Goal: Task Accomplishment & Management: Use online tool/utility

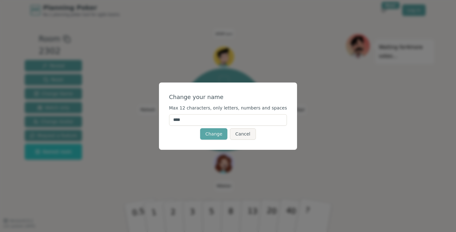
click at [206, 120] on input "****" at bounding box center [228, 119] width 118 height 11
type input "**********"
click at [215, 130] on button "Change" at bounding box center [213, 133] width 27 height 11
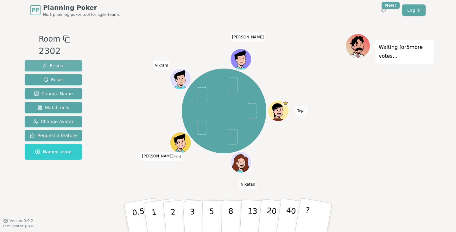
click at [55, 66] on span "Reveal" at bounding box center [53, 65] width 23 height 6
click at [48, 66] on span "Reveal" at bounding box center [53, 65] width 23 height 6
click at [56, 82] on span "Reset" at bounding box center [53, 79] width 20 height 6
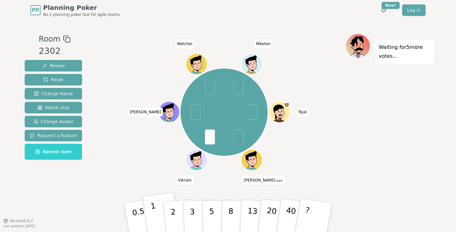
click at [154, 219] on p "1" at bounding box center [155, 218] width 10 height 35
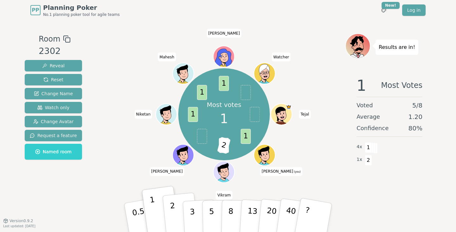
click at [172, 211] on p "2" at bounding box center [174, 218] width 8 height 35
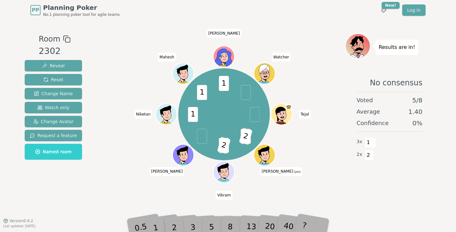
click at [171, 224] on div "2" at bounding box center [180, 217] width 21 height 24
click at [59, 81] on span "Reset" at bounding box center [53, 79] width 20 height 6
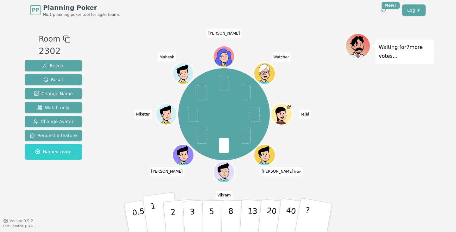
click at [156, 210] on button "1" at bounding box center [162, 217] width 38 height 51
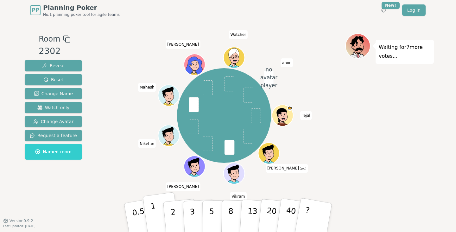
click at [154, 212] on p "1" at bounding box center [155, 218] width 10 height 35
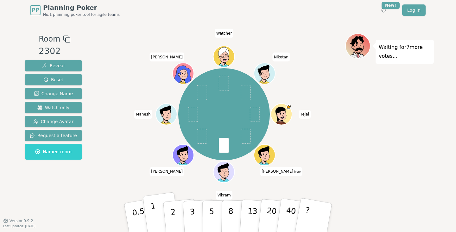
click at [154, 213] on p "1" at bounding box center [155, 218] width 10 height 35
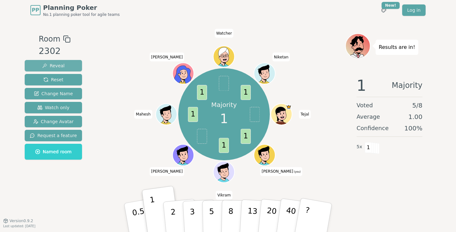
click at [42, 65] on span "Reveal" at bounding box center [53, 65] width 23 height 6
click at [56, 78] on span "Reset" at bounding box center [53, 79] width 20 height 6
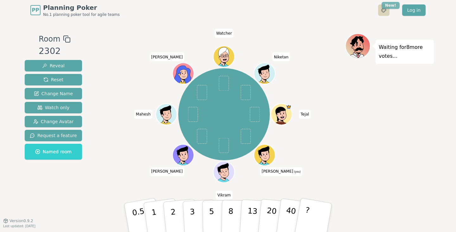
click at [227, 8] on html "PP Planning Poker No.1 planning poker tool for agile teams Toggle theme New! Lo…" at bounding box center [228, 116] width 456 height 232
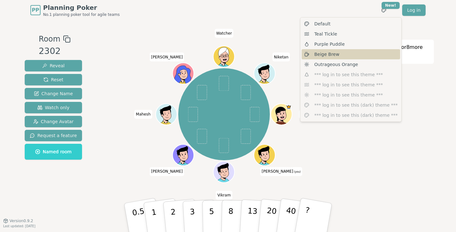
click at [227, 53] on div "Beige Brew" at bounding box center [351, 54] width 99 height 10
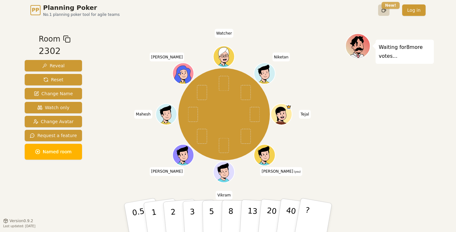
click at [227, 4] on html "PP Planning Poker No.1 planning poker tool for agile teams Toggle theme New! Lo…" at bounding box center [228, 116] width 456 height 232
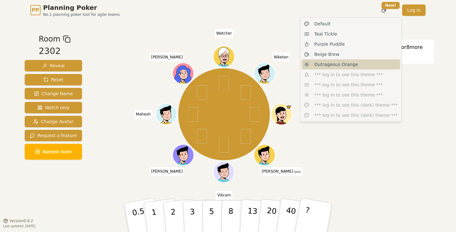
click at [227, 68] on div "Outrageous Orange" at bounding box center [351, 64] width 99 height 10
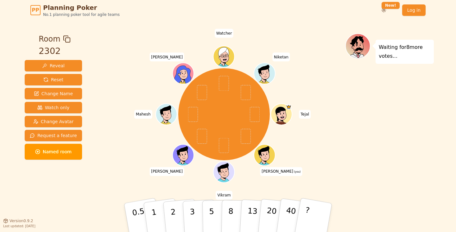
click at [227, 2] on div "PP Planning Poker No.1 planning poker tool for agile teams Toggle theme New! Lo…" at bounding box center [228, 10] width 396 height 20
click at [227, 4] on html "PP Planning Poker No.1 planning poker tool for agile teams Toggle theme New! Lo…" at bounding box center [228, 116] width 456 height 232
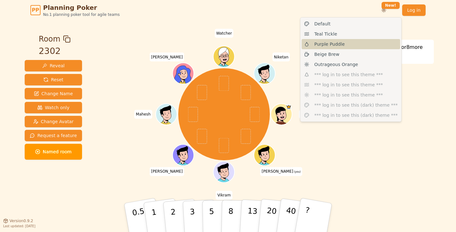
click at [227, 43] on div "Purple Puddle" at bounding box center [351, 44] width 99 height 10
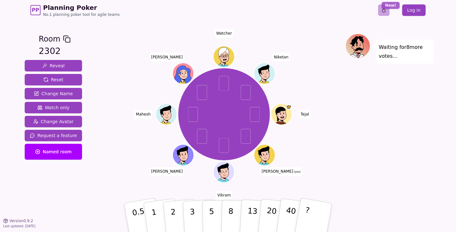
click at [227, 6] on html "PP Planning Poker No.1 planning poker tool for agile teams Toggle theme New! Lo…" at bounding box center [228, 116] width 456 height 232
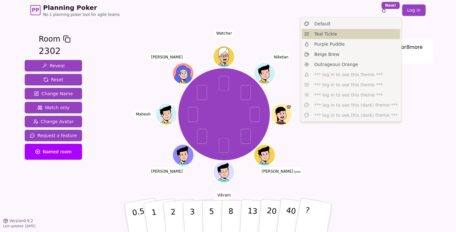
click at [227, 37] on div "Teal Tickle" at bounding box center [351, 34] width 99 height 10
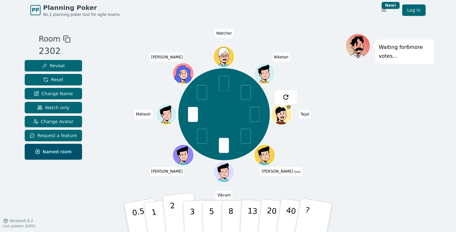
click at [169, 204] on button "2" at bounding box center [181, 217] width 36 height 50
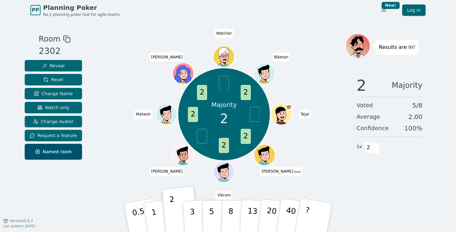
click at [51, 127] on div "Reveal Reset Change Name Watch only Change Avatar Request a feature Named room" at bounding box center [53, 110] width 57 height 100
click at [51, 125] on button "Change Avatar" at bounding box center [53, 121] width 57 height 11
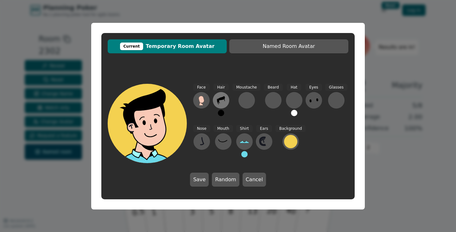
click at [222, 101] on icon at bounding box center [221, 100] width 10 height 10
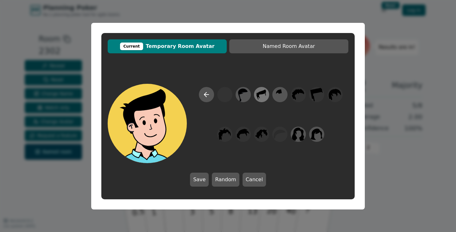
click at [227, 100] on icon at bounding box center [261, 94] width 12 height 14
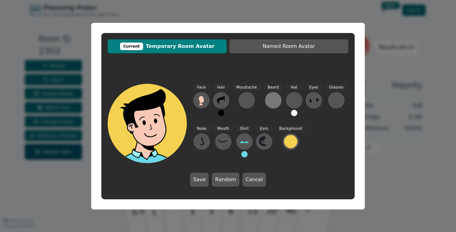
click at [227, 102] on button at bounding box center [273, 100] width 16 height 16
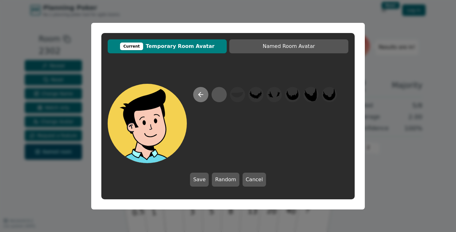
click at [205, 94] on button at bounding box center [200, 94] width 15 height 15
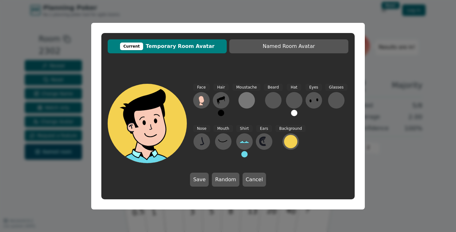
click at [227, 99] on div at bounding box center [247, 100] width 10 height 10
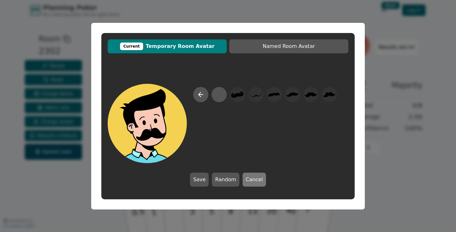
click at [227, 180] on button "Cancel" at bounding box center [254, 179] width 23 height 14
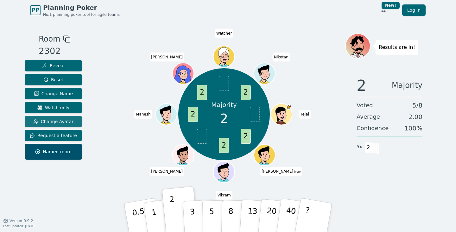
click at [63, 123] on span "Change Avatar" at bounding box center [53, 121] width 41 height 6
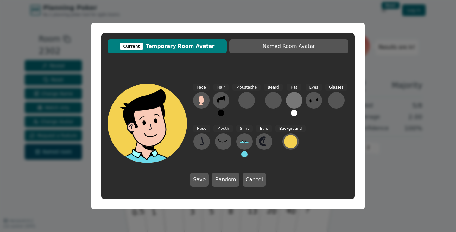
click at [227, 100] on div at bounding box center [294, 100] width 10 height 10
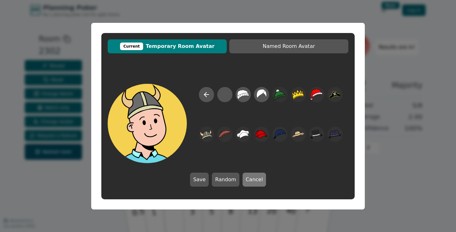
click at [227, 180] on button "Cancel" at bounding box center [254, 179] width 23 height 14
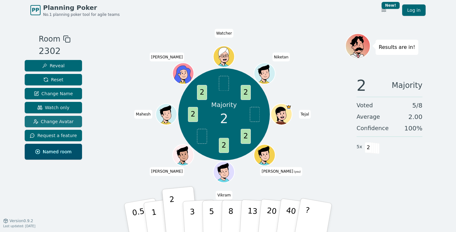
click at [53, 119] on span "Change Avatar" at bounding box center [53, 121] width 41 height 6
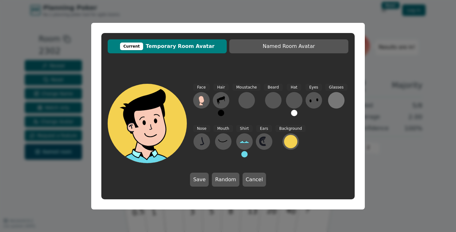
click at [227, 100] on div at bounding box center [337, 100] width 10 height 10
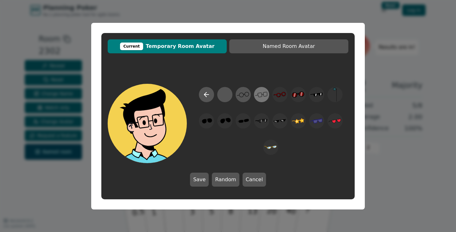
click at [227, 94] on icon at bounding box center [261, 94] width 12 height 14
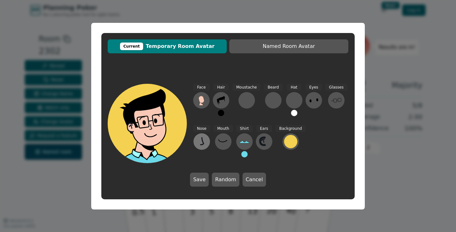
click at [204, 141] on icon at bounding box center [202, 141] width 10 height 10
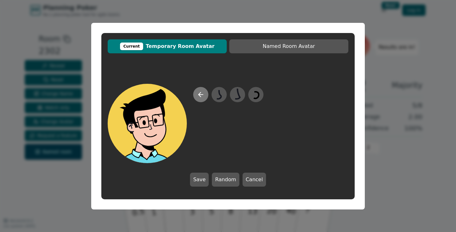
click at [198, 93] on icon at bounding box center [201, 95] width 8 height 8
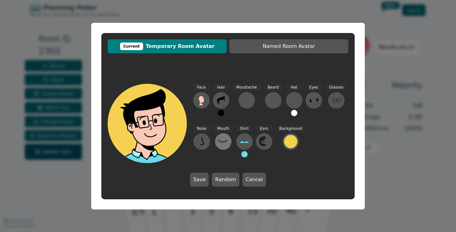
click at [223, 146] on icon at bounding box center [223, 141] width 10 height 10
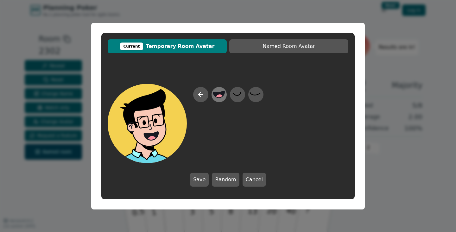
click at [215, 93] on icon at bounding box center [219, 94] width 11 height 7
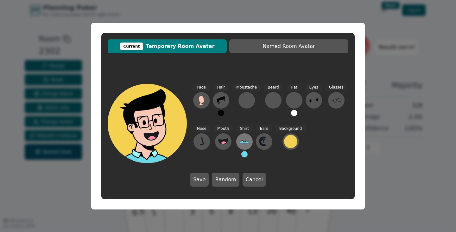
click at [227, 139] on icon at bounding box center [245, 141] width 10 height 10
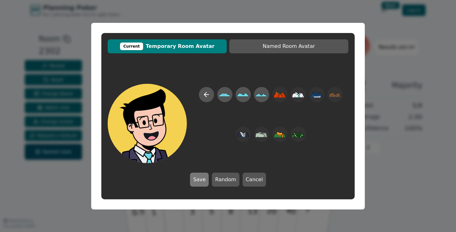
click at [206, 183] on button "Save" at bounding box center [199, 179] width 19 height 14
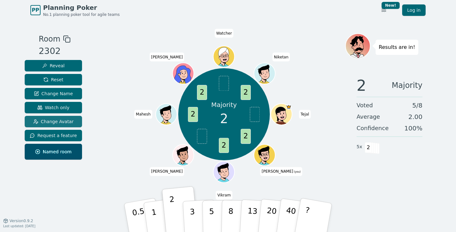
click at [58, 119] on span "Change Avatar" at bounding box center [53, 121] width 41 height 6
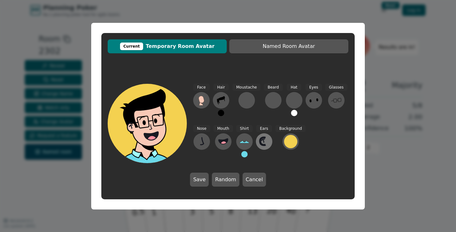
click at [227, 138] on icon at bounding box center [262, 142] width 5 height 8
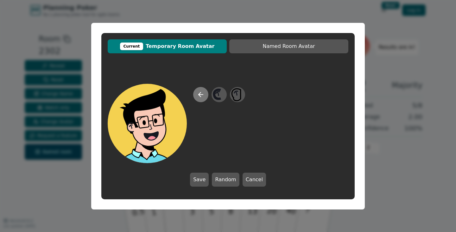
click at [203, 92] on icon at bounding box center [201, 95] width 8 height 8
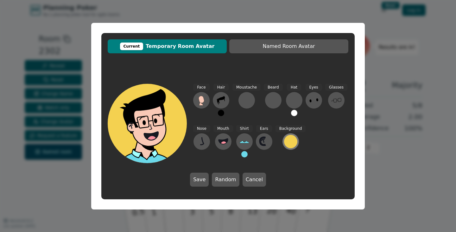
click at [227, 140] on div at bounding box center [290, 141] width 13 height 13
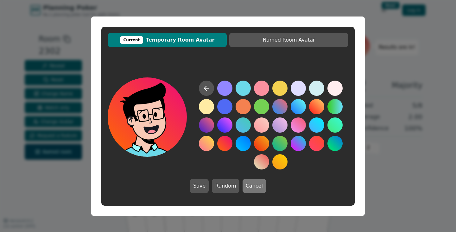
click at [227, 181] on button "Cancel" at bounding box center [254, 186] width 23 height 14
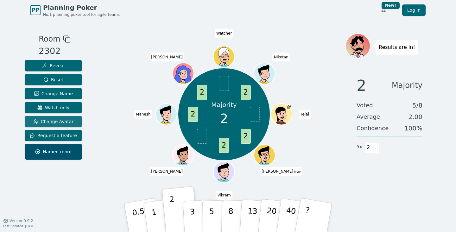
click at [55, 121] on span "Change Avatar" at bounding box center [53, 121] width 41 height 6
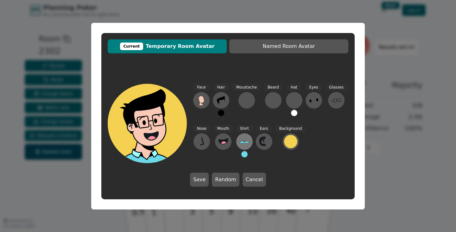
drag, startPoint x: 242, startPoint y: 138, endPoint x: 241, endPoint y: 134, distance: 3.5
click at [227, 134] on button at bounding box center [244, 141] width 16 height 16
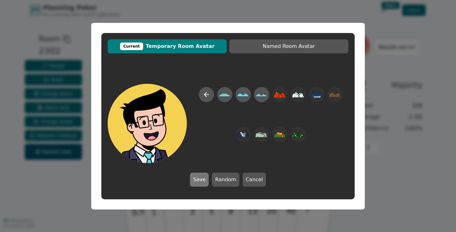
click at [206, 183] on button "Save" at bounding box center [199, 179] width 19 height 14
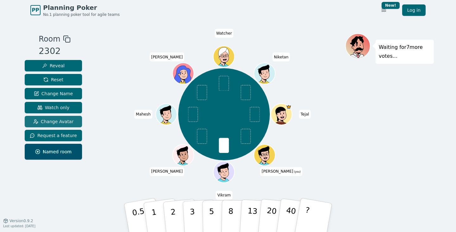
click at [64, 123] on span "Change Avatar" at bounding box center [53, 121] width 41 height 6
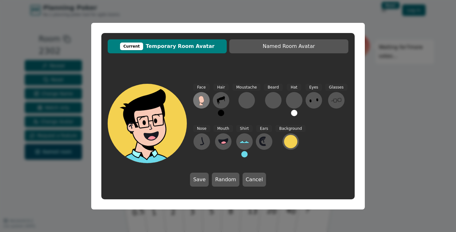
click at [204, 107] on button at bounding box center [201, 100] width 16 height 16
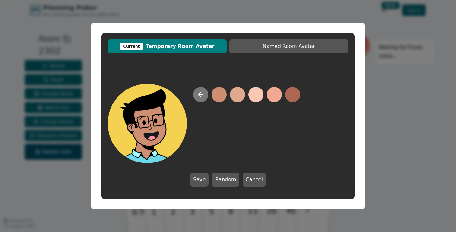
click at [198, 95] on icon at bounding box center [201, 95] width 8 height 8
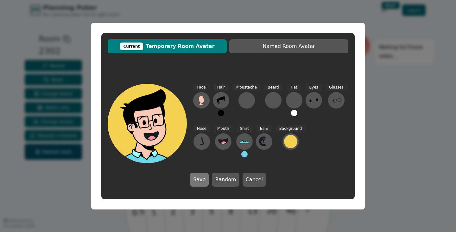
click at [206, 178] on button "Save" at bounding box center [199, 179] width 19 height 14
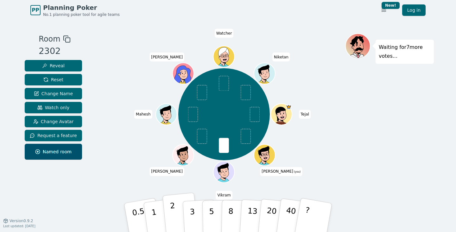
click at [172, 205] on p "2" at bounding box center [174, 218] width 8 height 35
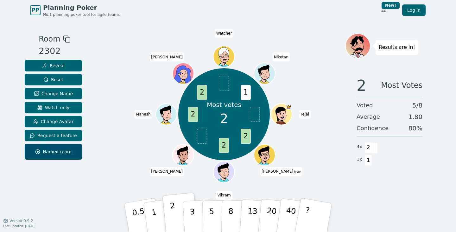
click at [172, 205] on p "2" at bounding box center [174, 218] width 8 height 35
click at [66, 151] on span "Named room" at bounding box center [53, 151] width 36 height 6
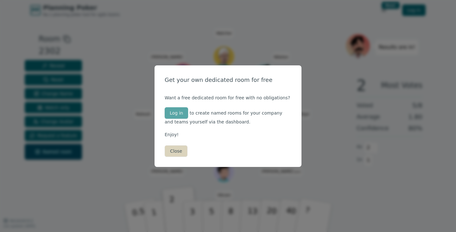
click at [173, 154] on button "Close" at bounding box center [176, 150] width 23 height 11
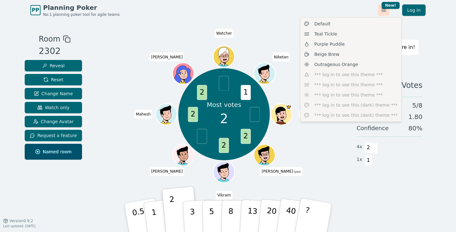
click at [227, 10] on html "PP Planning Poker No.1 planning poker tool for agile teams Toggle theme New! Lo…" at bounding box center [228, 116] width 456 height 232
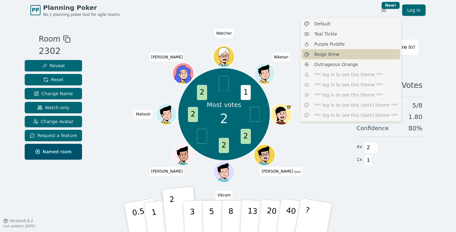
click at [227, 57] on div "Beige Brew" at bounding box center [351, 54] width 99 height 10
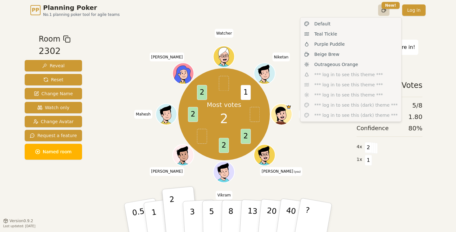
click at [227, 11] on html "PP Planning Poker No.1 planning poker tool for agile teams Toggle theme New! Lo…" at bounding box center [228, 116] width 456 height 232
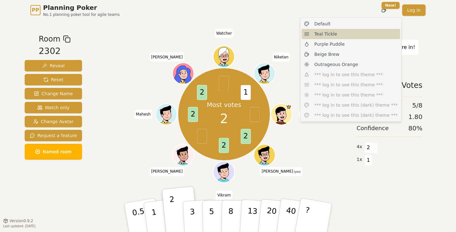
click at [227, 31] on span "Teal Tickle" at bounding box center [326, 34] width 23 height 6
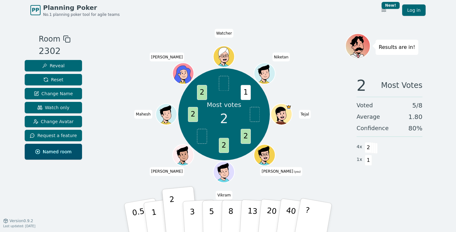
click at [227, 19] on div "PP Planning Poker No.1 planning poker tool for agile teams Toggle theme New! Lo…" at bounding box center [228, 10] width 396 height 20
click at [62, 66] on button "Reveal" at bounding box center [53, 65] width 57 height 11
click at [57, 120] on span "Change Avatar" at bounding box center [53, 121] width 41 height 6
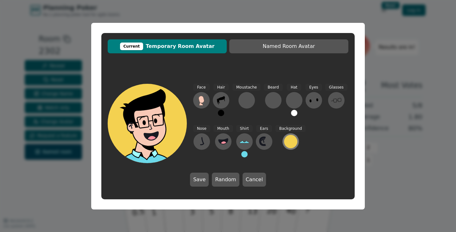
click at [227, 142] on div at bounding box center [290, 141] width 13 height 13
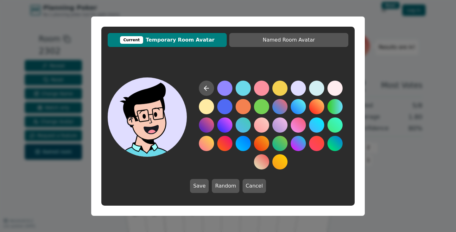
click at [227, 87] on button at bounding box center [298, 88] width 15 height 15
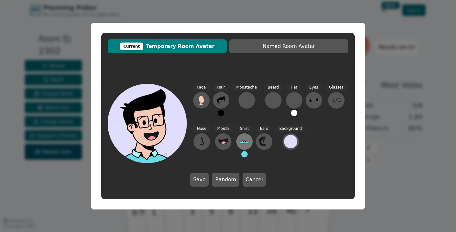
click at [227, 145] on icon at bounding box center [245, 141] width 10 height 10
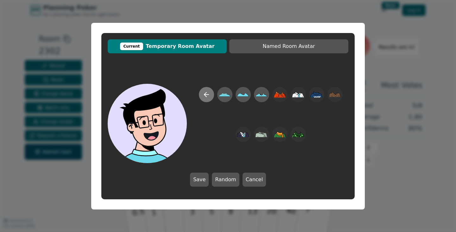
click at [204, 95] on icon at bounding box center [207, 95] width 8 height 8
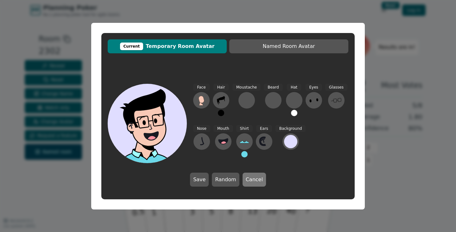
click at [227, 184] on button "Cancel" at bounding box center [254, 179] width 23 height 14
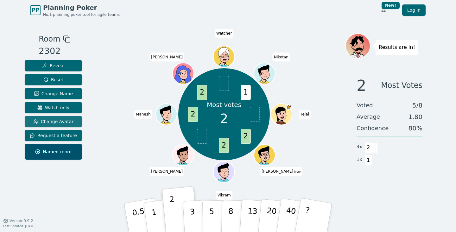
click at [57, 124] on span "Change Avatar" at bounding box center [53, 121] width 41 height 6
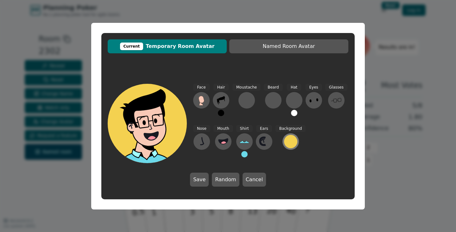
click at [227, 141] on div at bounding box center [290, 141] width 13 height 13
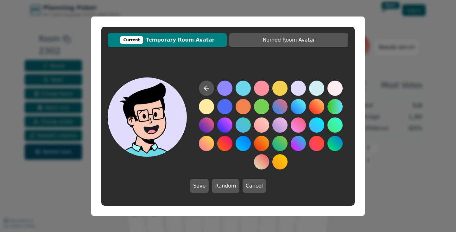
click at [227, 87] on button at bounding box center [298, 88] width 15 height 15
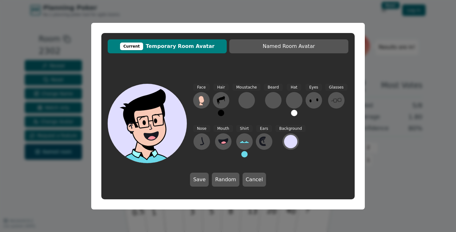
click at [227, 132] on div "Background" at bounding box center [291, 144] width 30 height 38
click at [227, 135] on div at bounding box center [291, 141] width 10 height 13
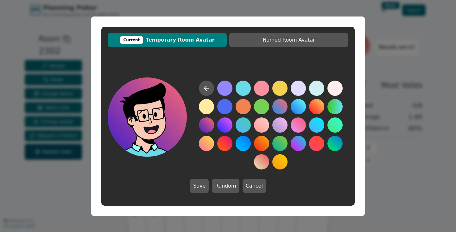
click at [211, 124] on button at bounding box center [206, 124] width 15 height 15
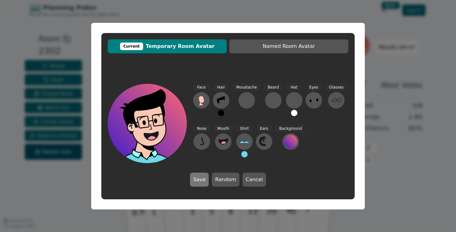
click at [206, 179] on button "Save" at bounding box center [199, 179] width 19 height 14
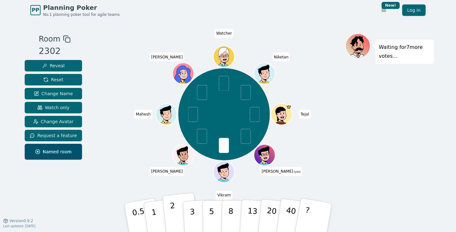
click at [178, 213] on button "2" at bounding box center [181, 217] width 36 height 50
click at [163, 198] on button "2" at bounding box center [181, 223] width 36 height 50
click at [169, 200] on button "2" at bounding box center [181, 217] width 36 height 50
click at [227, 133] on span at bounding box center [246, 136] width 10 height 15
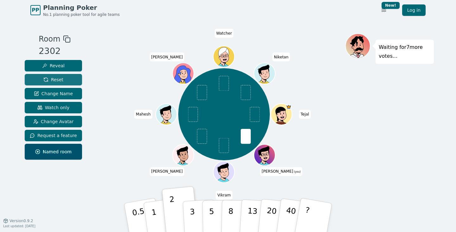
click at [57, 76] on span "Reset" at bounding box center [53, 79] width 20 height 6
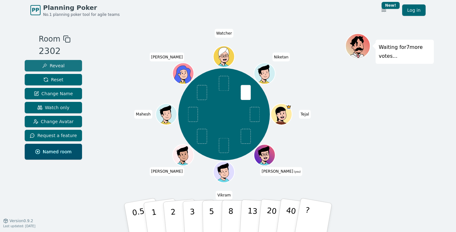
click at [65, 64] on button "Reveal" at bounding box center [53, 65] width 57 height 11
